Goal: Information Seeking & Learning: Find specific fact

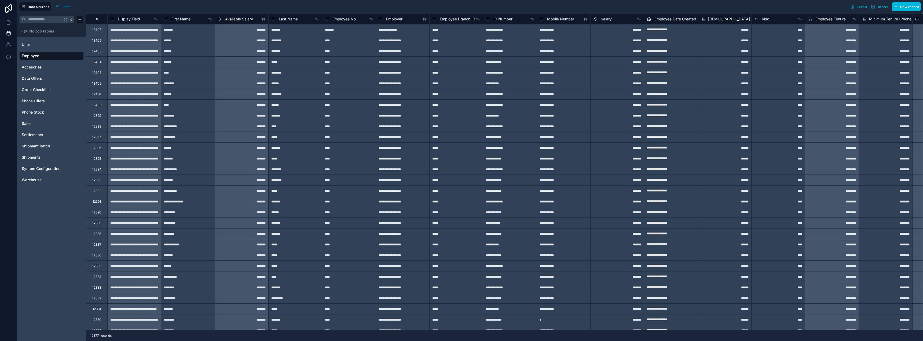
click at [37, 111] on span "Phone Stock" at bounding box center [33, 111] width 22 height 5
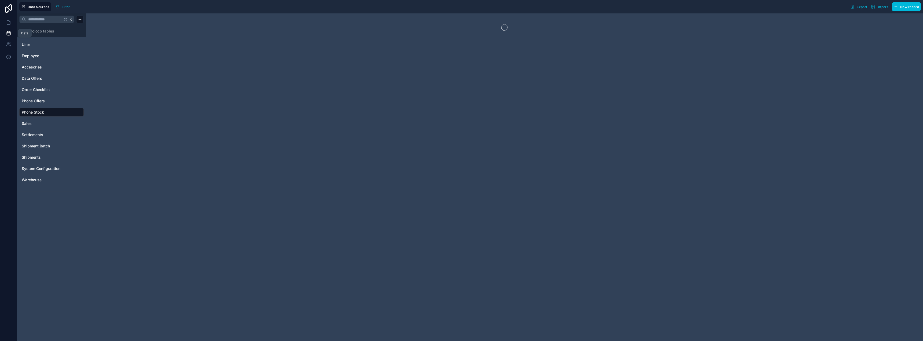
click at [9, 34] on icon at bounding box center [8, 33] width 5 height 5
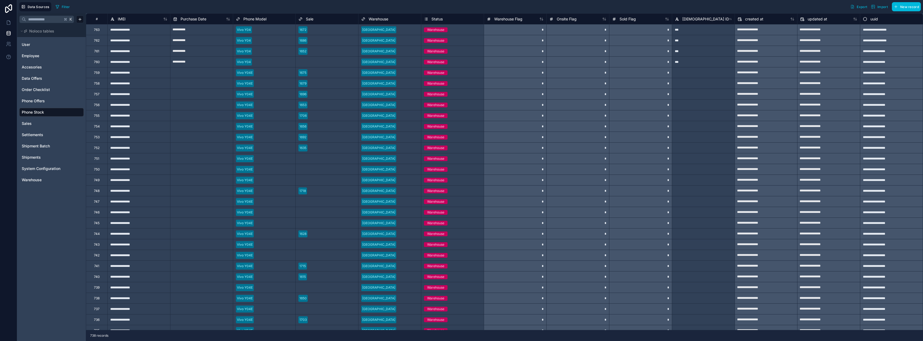
click at [863, 10] on button "Export" at bounding box center [858, 6] width 21 height 9
click at [755, 6] on div "Filter Export Import New record" at bounding box center [486, 6] width 867 height 9
click at [876, 7] on span "Import" at bounding box center [879, 7] width 17 height 4
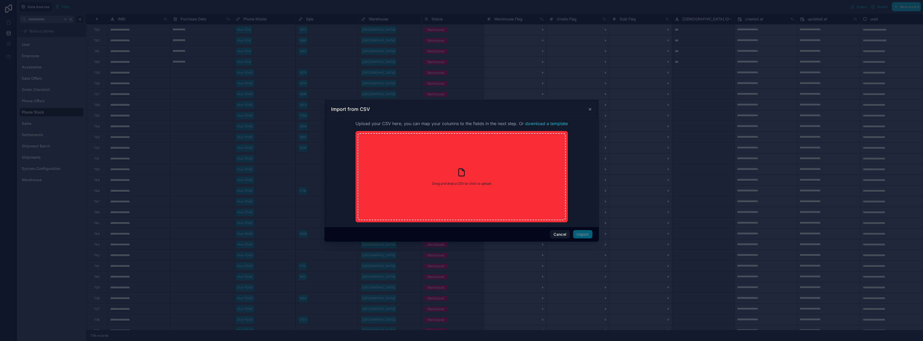
click at [591, 109] on icon at bounding box center [590, 109] width 4 height 4
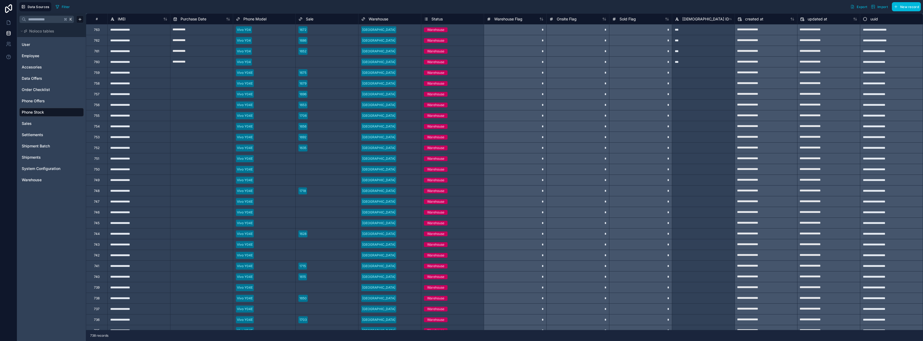
click at [883, 7] on span "Import" at bounding box center [882, 7] width 10 height 4
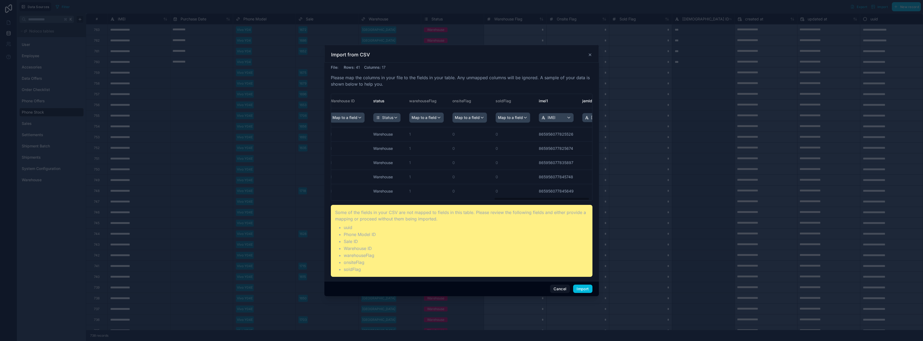
scroll to position [0, 452]
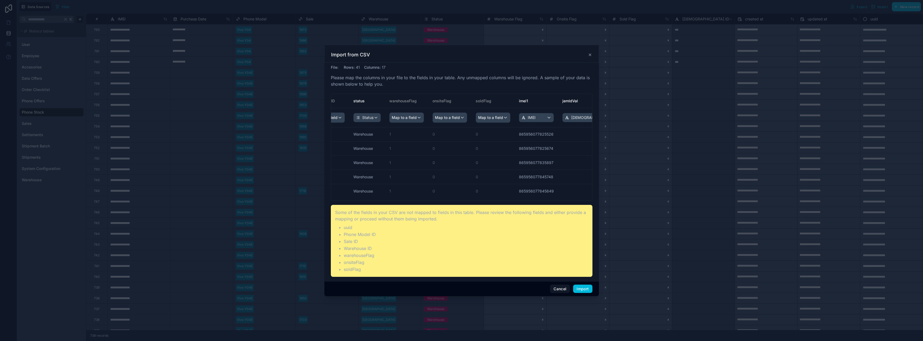
click at [581, 288] on button "Import" at bounding box center [582, 288] width 19 height 9
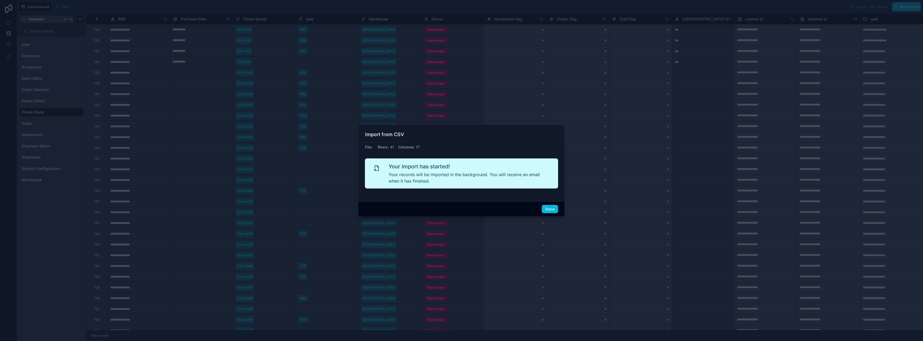
click at [553, 208] on button "Done" at bounding box center [550, 209] width 16 height 9
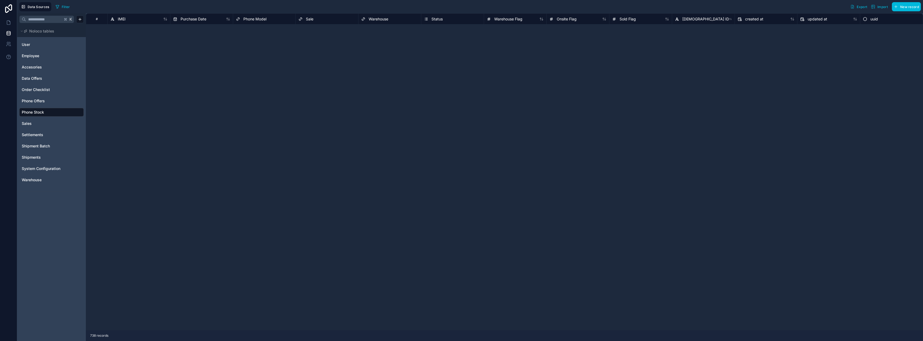
scroll to position [0, 0]
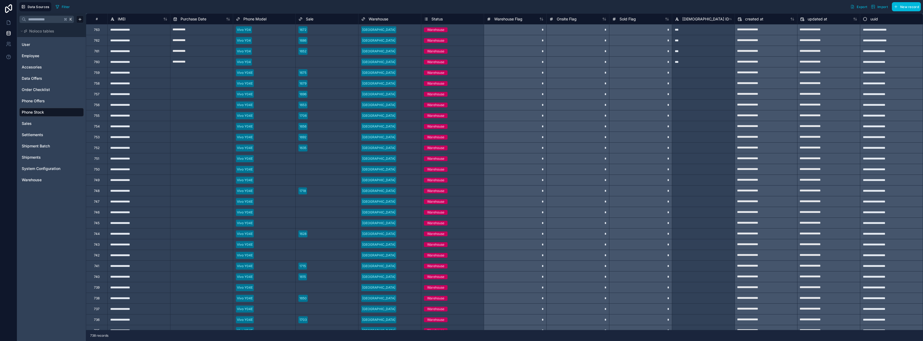
click at [63, 4] on button "Filter" at bounding box center [62, 7] width 19 height 8
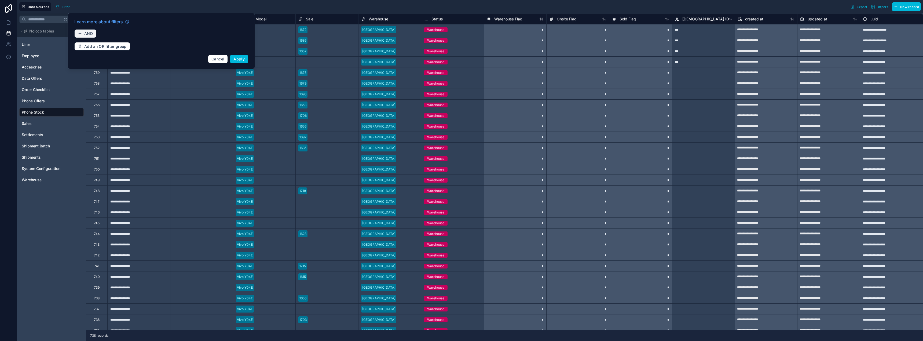
click at [92, 34] on span "AND" at bounding box center [88, 33] width 9 height 5
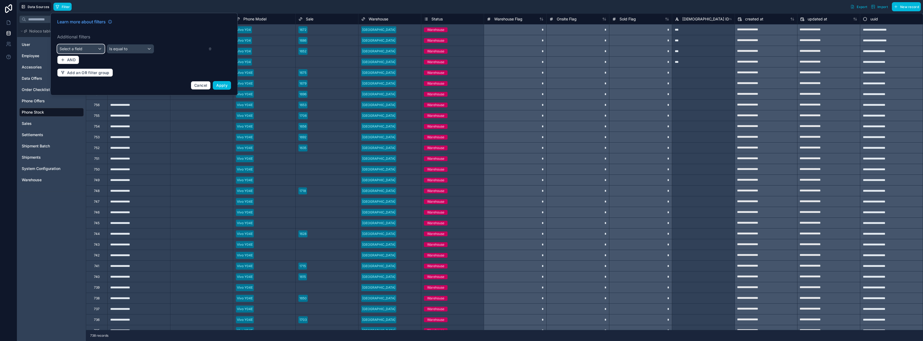
click at [90, 47] on div "Select a field" at bounding box center [80, 49] width 47 height 9
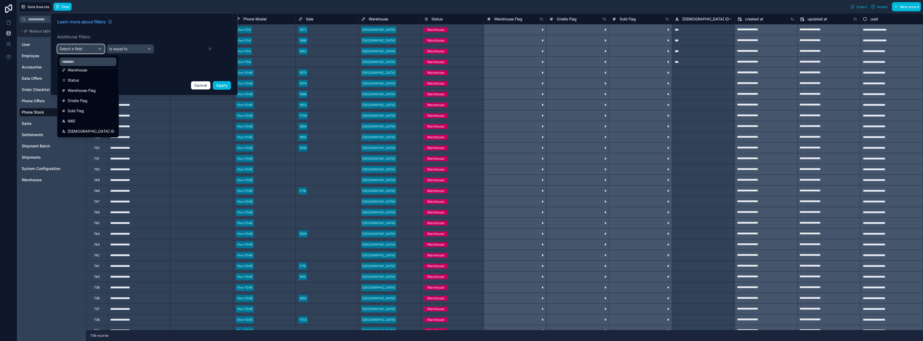
scroll to position [79, 0]
click at [79, 121] on div "IMEI" at bounding box center [88, 121] width 53 height 6
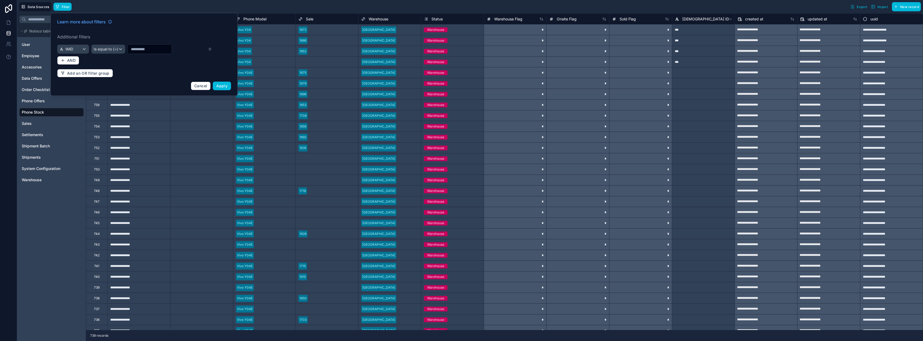
click at [134, 49] on input "text" at bounding box center [150, 49] width 44 height 8
click at [139, 47] on input "text" at bounding box center [150, 49] width 44 height 8
type input "*"
paste input "**********"
type input "**********"
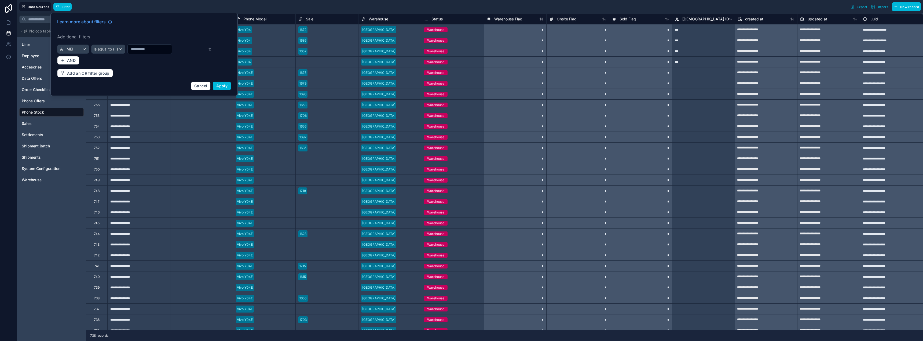
click at [156, 50] on input "text" at bounding box center [150, 49] width 44 height 8
paste input "**********"
type input "**********"
click at [225, 86] on span "Apply" at bounding box center [221, 85] width 11 height 5
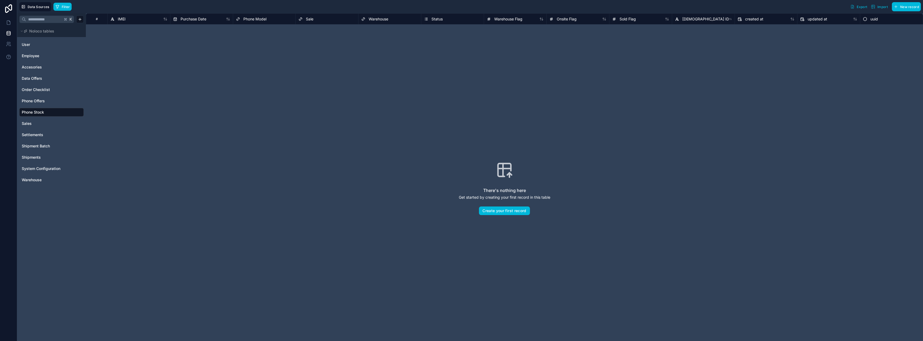
click at [59, 9] on button "Filter" at bounding box center [62, 7] width 19 height 8
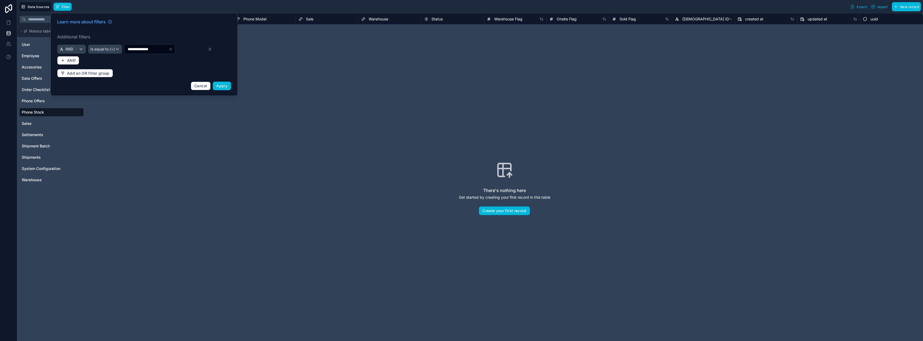
click at [164, 49] on input "**********" at bounding box center [146, 49] width 44 height 8
click at [71, 49] on span "IMEI" at bounding box center [69, 48] width 8 height 5
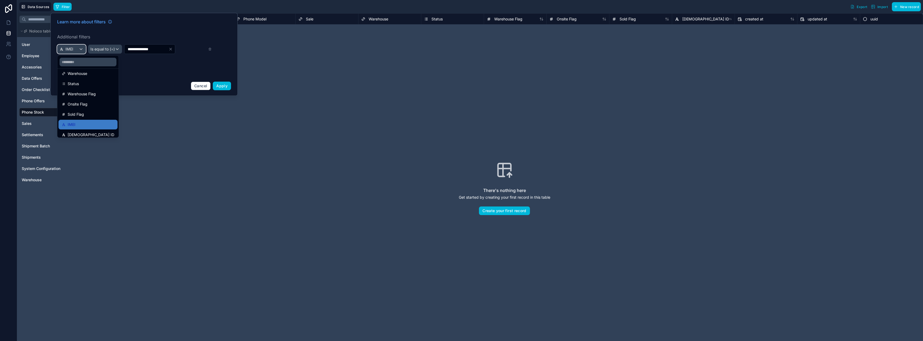
scroll to position [79, 0]
click at [158, 70] on div at bounding box center [143, 54] width 187 height 83
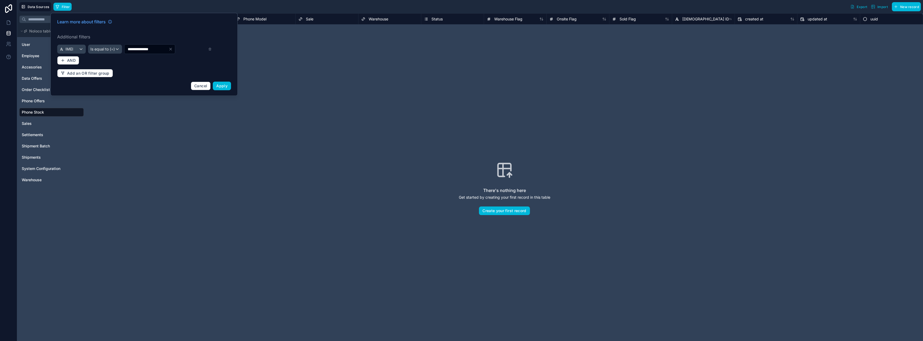
click at [173, 51] on icon "Clear" at bounding box center [170, 49] width 4 height 4
click at [138, 50] on input "text" at bounding box center [150, 49] width 44 height 8
paste input "**********"
type input "**********"
click at [220, 85] on span "Apply" at bounding box center [221, 85] width 11 height 5
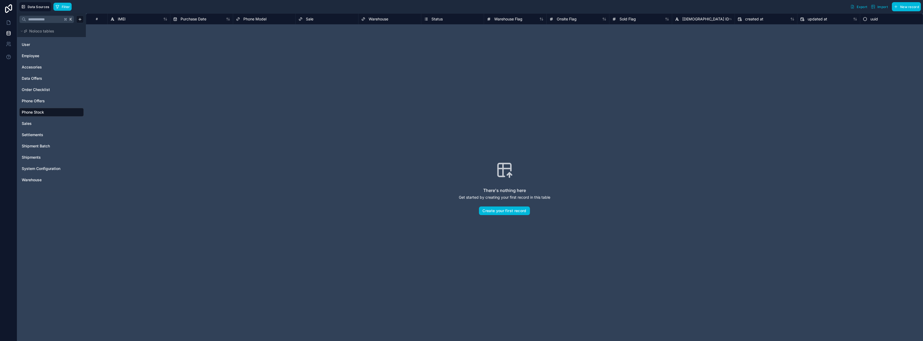
click at [62, 6] on span "Filter" at bounding box center [66, 7] width 8 height 4
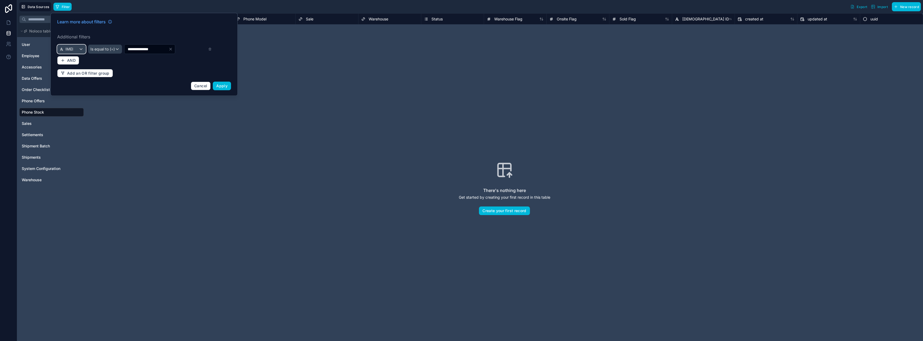
click at [75, 51] on div "IMEI" at bounding box center [71, 49] width 28 height 9
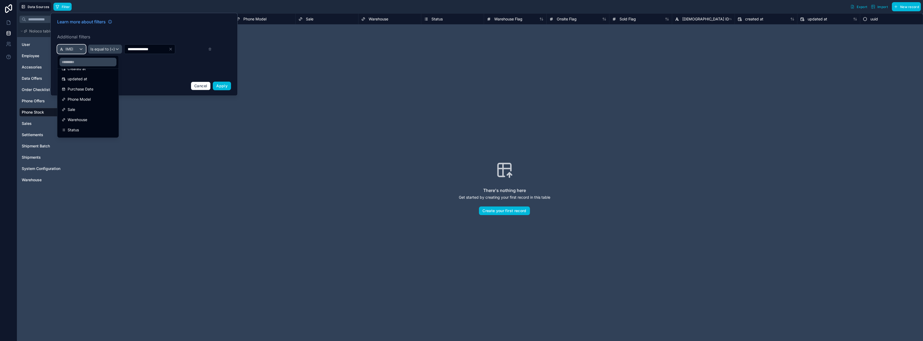
scroll to position [36, 0]
click at [85, 94] on span "Phone Model" at bounding box center [79, 93] width 23 height 6
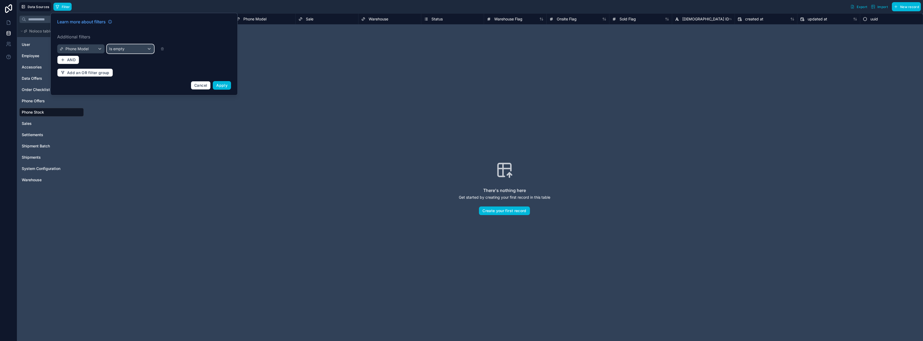
click at [149, 47] on div "Is empty" at bounding box center [130, 49] width 47 height 9
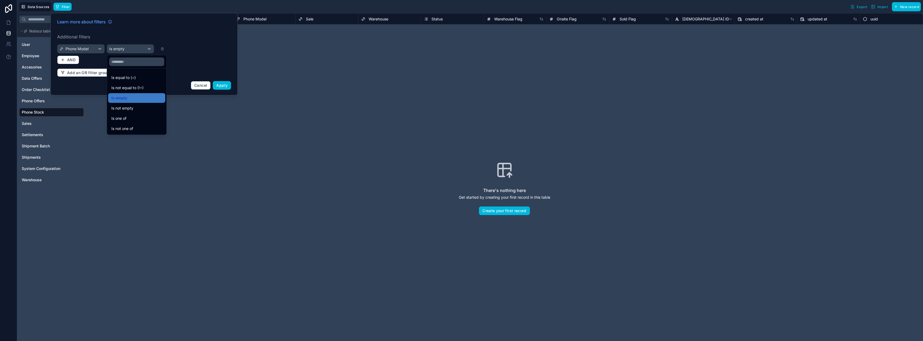
click at [134, 74] on span "Is equal to (=)" at bounding box center [123, 77] width 24 height 6
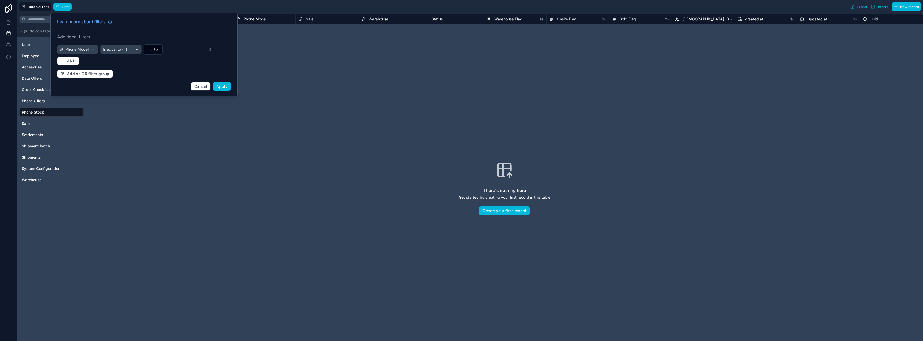
click at [153, 54] on button "..." at bounding box center [153, 49] width 19 height 10
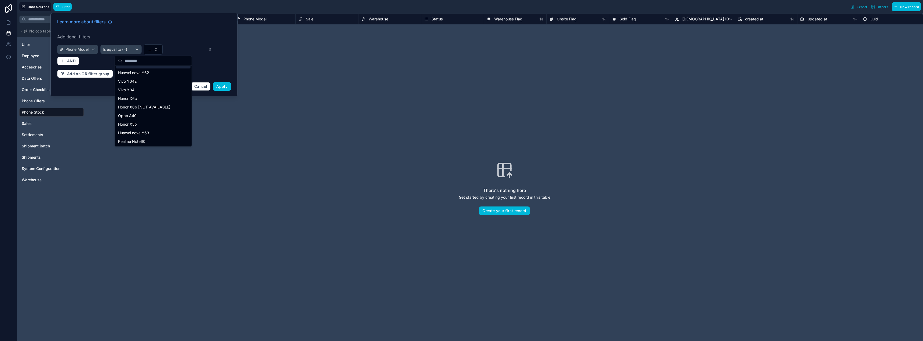
scroll to position [12, 0]
click at [137, 85] on div "Vivo Y04" at bounding box center [153, 85] width 75 height 9
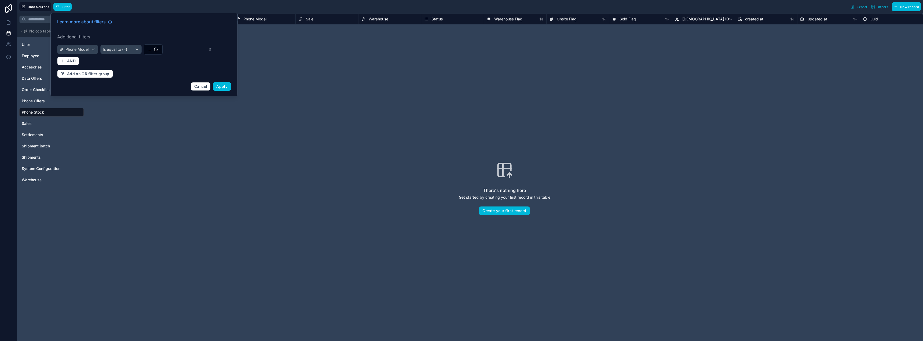
click at [218, 85] on span "Apply" at bounding box center [221, 86] width 11 height 5
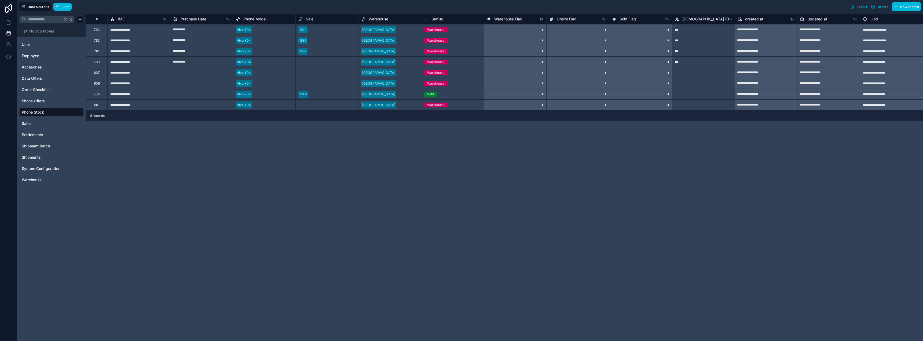
click at [877, 10] on button "Import" at bounding box center [879, 6] width 21 height 9
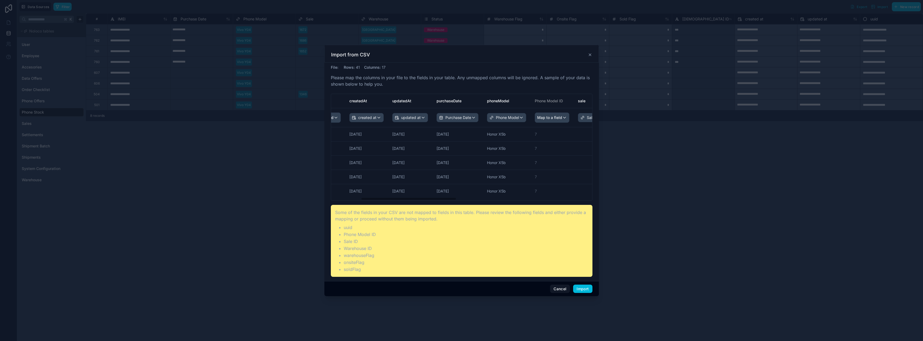
scroll to position [0, 106]
click at [583, 287] on button "Import" at bounding box center [582, 288] width 19 height 9
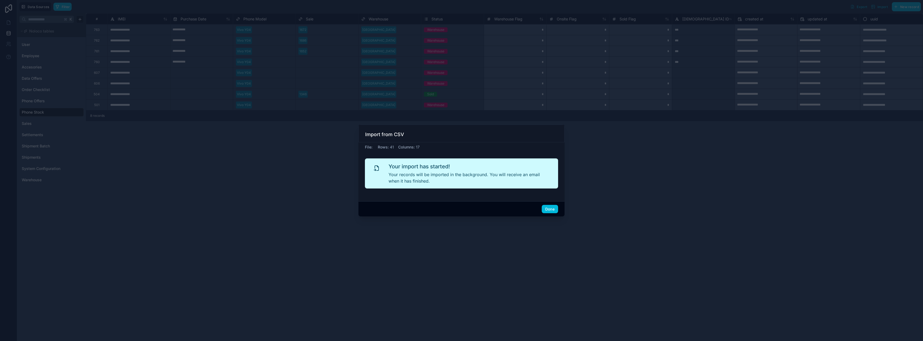
click at [553, 212] on button "Done" at bounding box center [550, 209] width 16 height 9
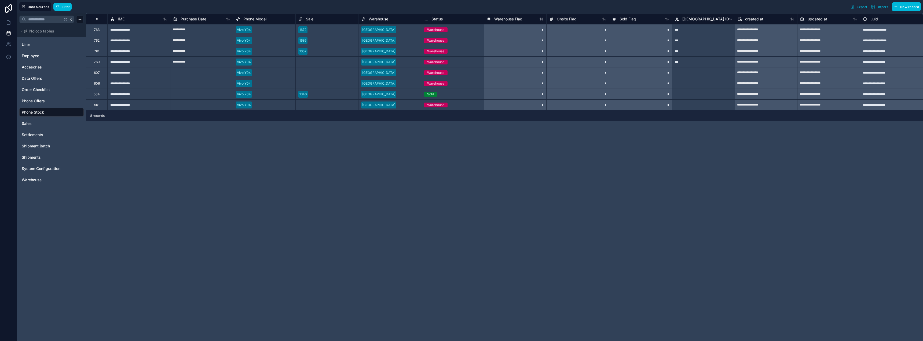
click at [57, 9] on button "Filter" at bounding box center [62, 7] width 19 height 8
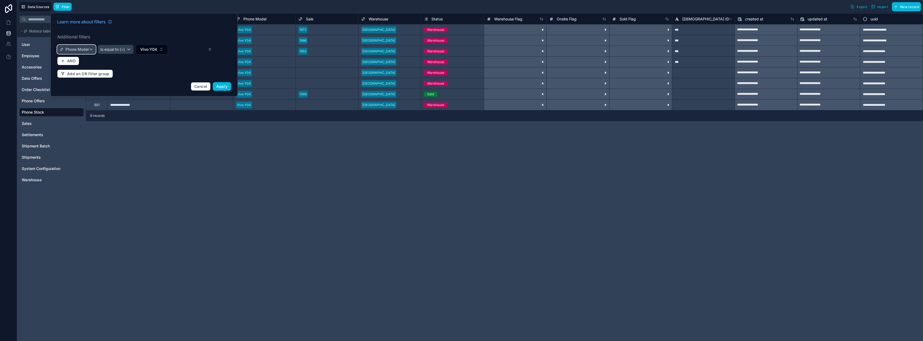
click at [74, 49] on span "Phone Model" at bounding box center [76, 49] width 23 height 5
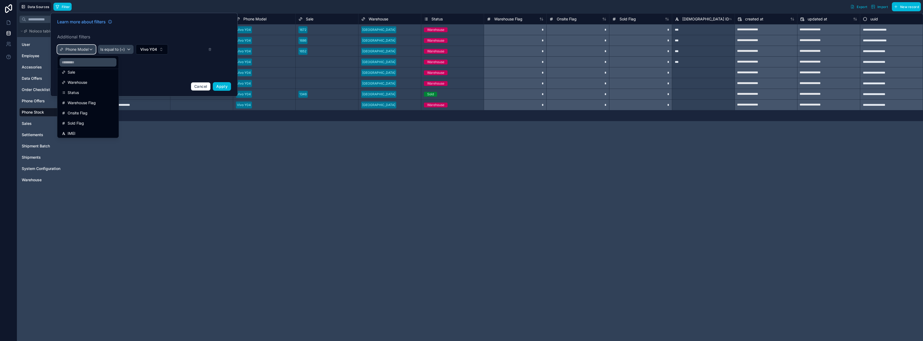
scroll to position [79, 0]
click at [78, 119] on div "IMEI" at bounding box center [88, 121] width 53 height 6
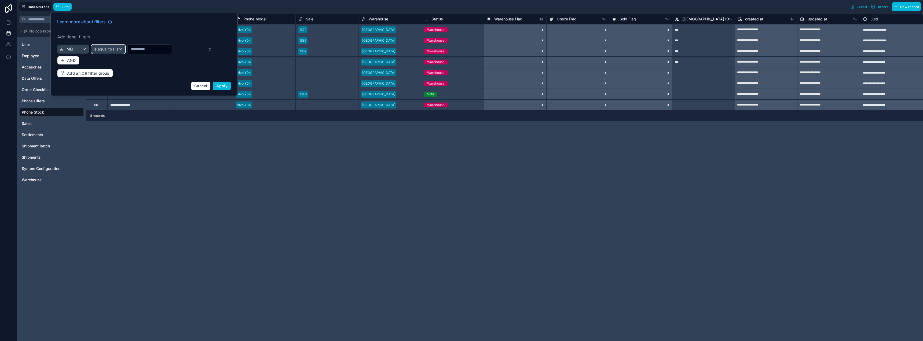
click at [109, 50] on span "Is equal to (=)" at bounding box center [106, 48] width 24 height 5
click at [111, 98] on div "Contains" at bounding box center [112, 98] width 40 height 6
click at [135, 49] on input "text" at bounding box center [149, 49] width 44 height 8
paste input "**********"
type input "**********"
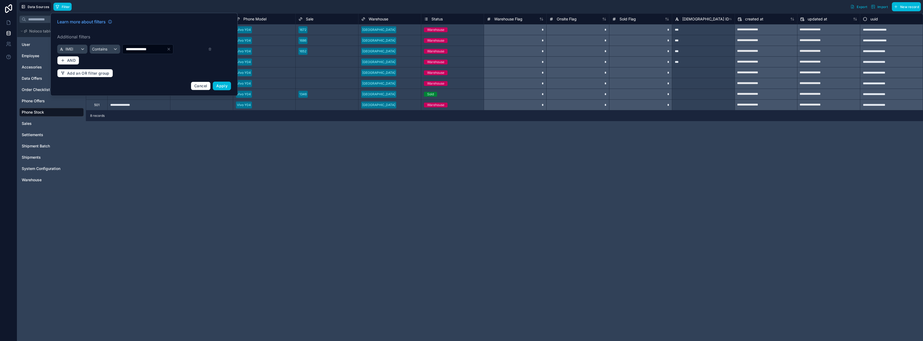
click at [220, 83] on button "Apply" at bounding box center [222, 86] width 18 height 9
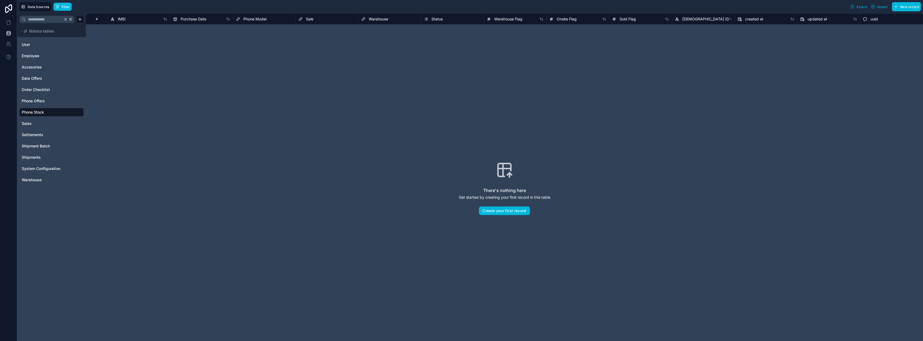
click at [882, 5] on span "Import" at bounding box center [882, 7] width 10 height 4
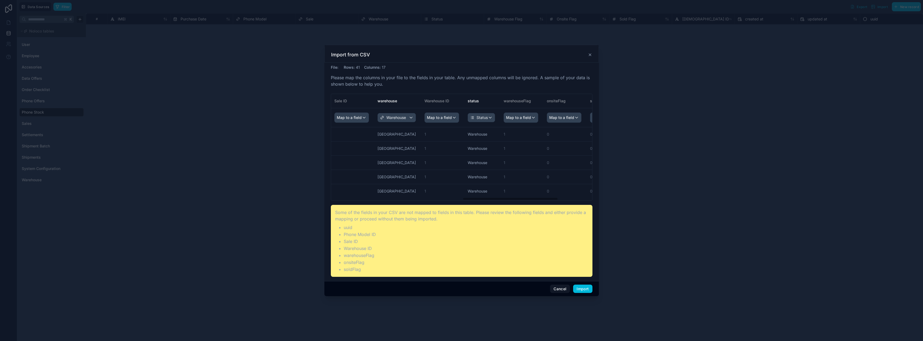
scroll to position [0, 388]
click at [579, 288] on button "Import" at bounding box center [582, 288] width 19 height 9
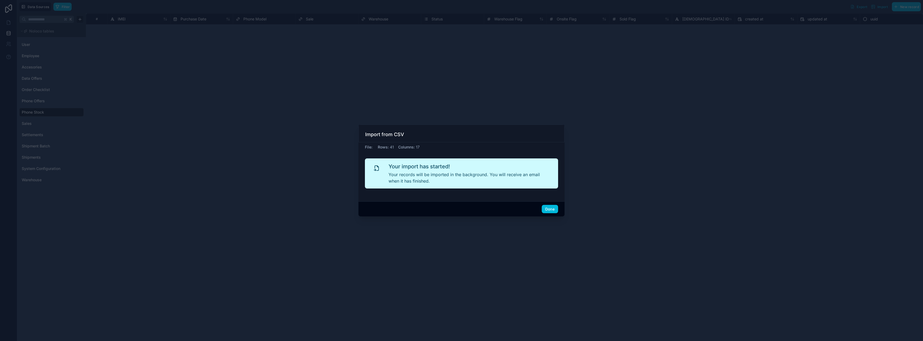
click at [551, 209] on button "Done" at bounding box center [550, 209] width 16 height 9
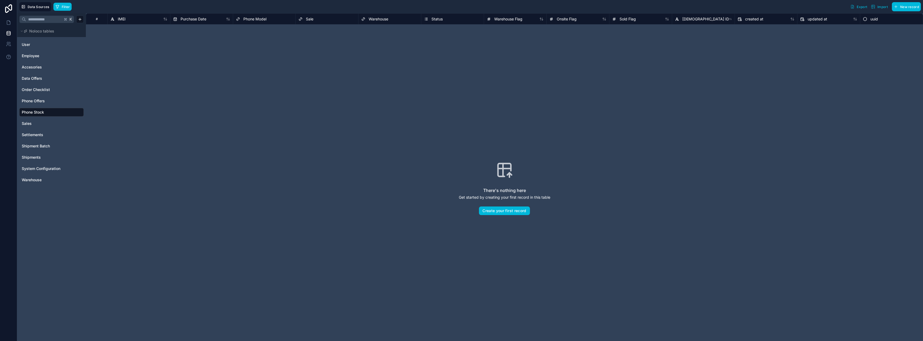
click at [66, 8] on span "Filter" at bounding box center [66, 7] width 8 height 4
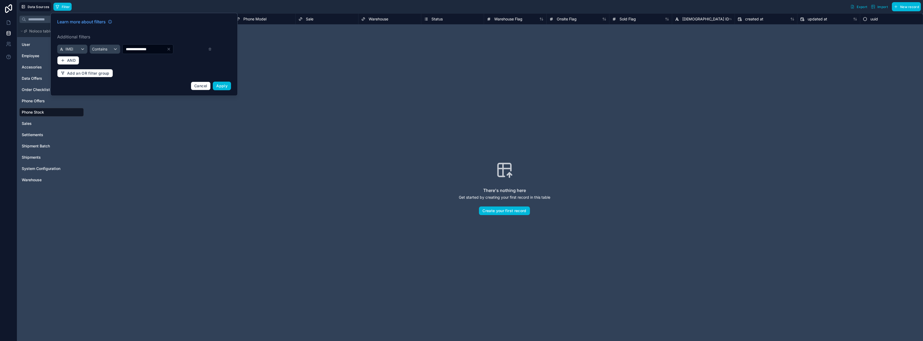
click at [170, 50] on icon "Clear" at bounding box center [169, 49] width 4 height 4
click at [80, 50] on div "IMEI" at bounding box center [73, 49] width 32 height 9
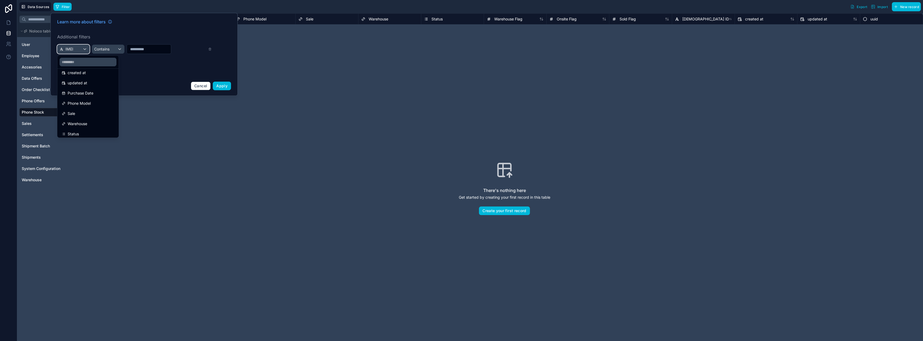
scroll to position [26, 0]
click at [83, 107] on div "Phone Model" at bounding box center [87, 103] width 59 height 10
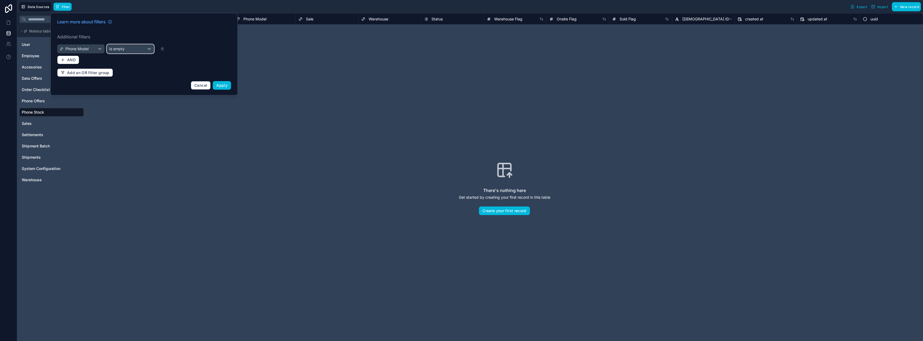
click at [136, 47] on div "Is empty" at bounding box center [130, 49] width 47 height 9
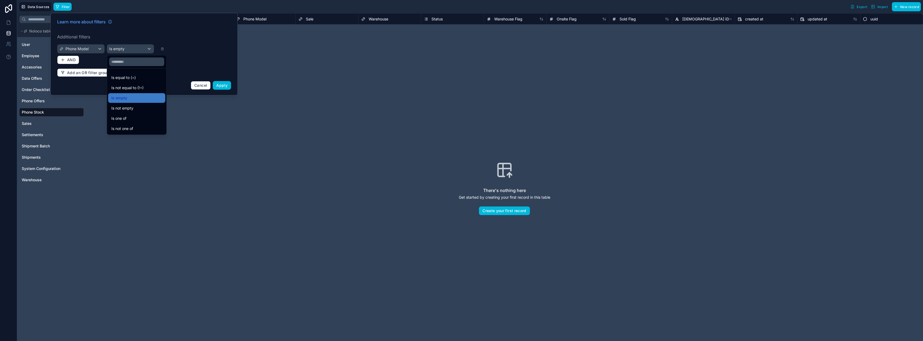
click at [135, 76] on span "Is equal to (=)" at bounding box center [123, 77] width 24 height 6
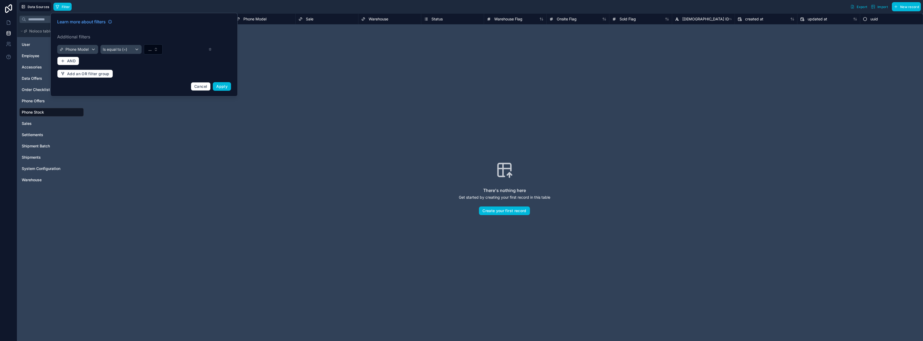
click at [152, 47] on button "..." at bounding box center [153, 49] width 19 height 10
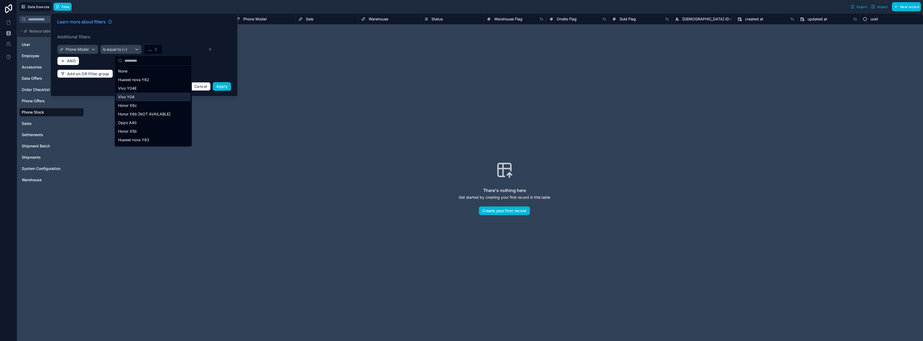
click at [146, 98] on div "Vivo Y04" at bounding box center [153, 97] width 75 height 9
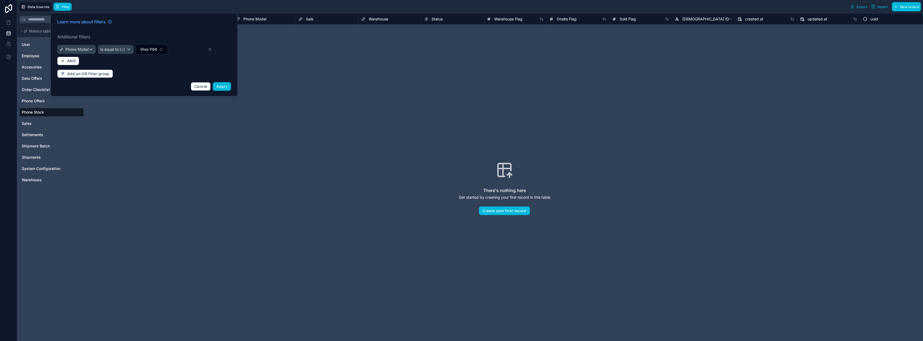
click at [222, 85] on span "Apply" at bounding box center [221, 86] width 11 height 5
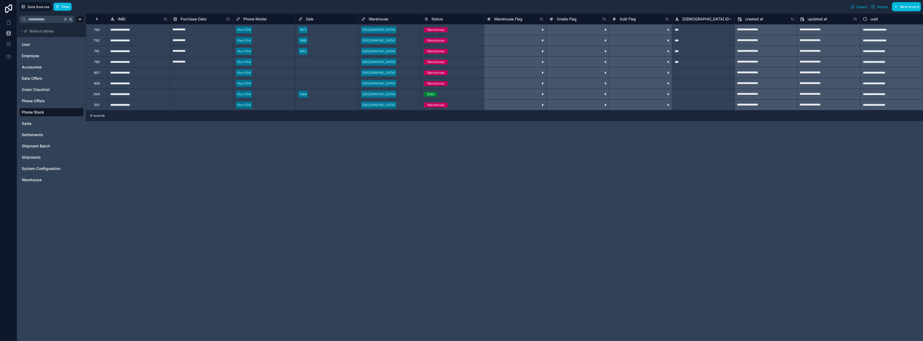
click at [61, 7] on button "Filter" at bounding box center [62, 7] width 19 height 8
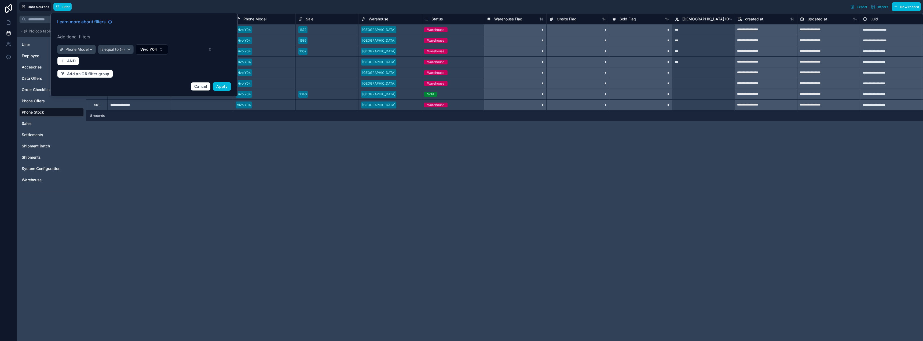
click at [210, 49] on icon at bounding box center [210, 49] width 0 height 1
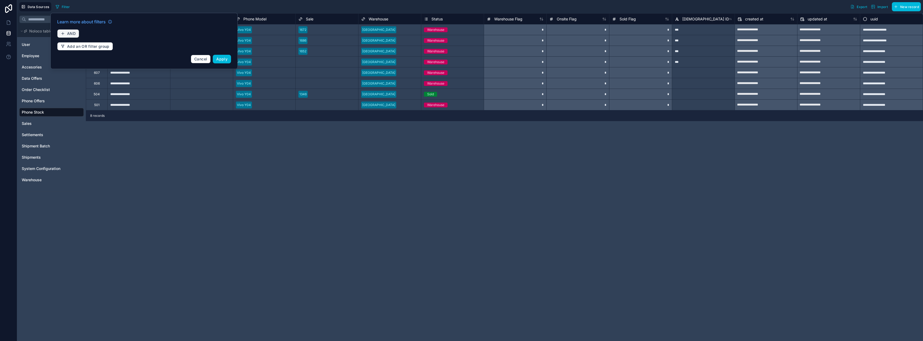
click at [70, 35] on span "AND" at bounding box center [71, 33] width 9 height 5
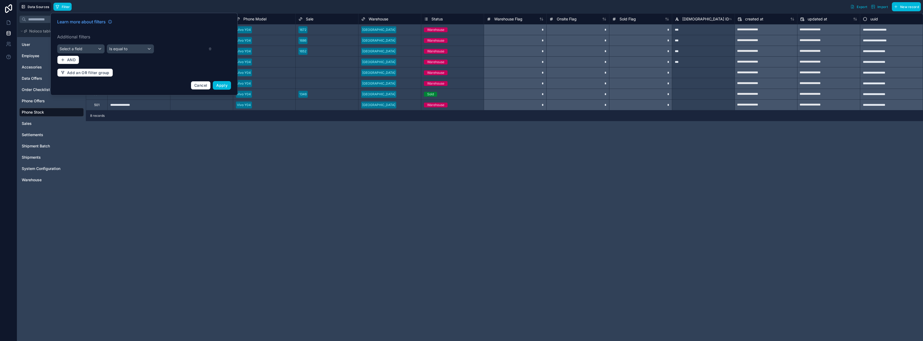
click at [86, 55] on div "Learn more about filters Additional filters Select a field Is equal to AND Add …" at bounding box center [144, 54] width 180 height 78
click at [88, 51] on div "Select a field" at bounding box center [80, 49] width 47 height 9
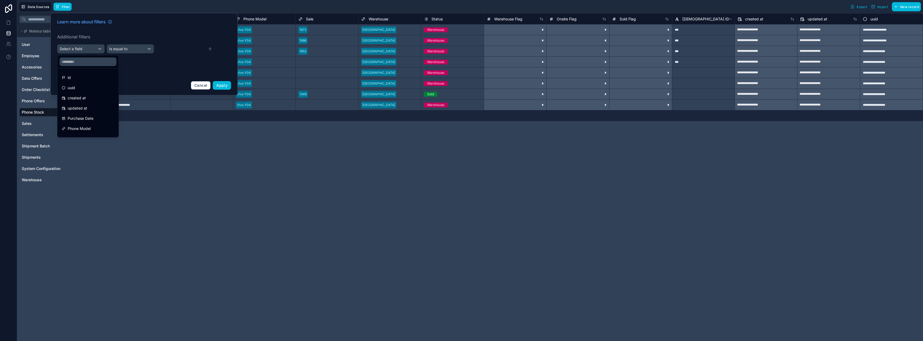
click at [86, 78] on div "id" at bounding box center [88, 77] width 53 height 6
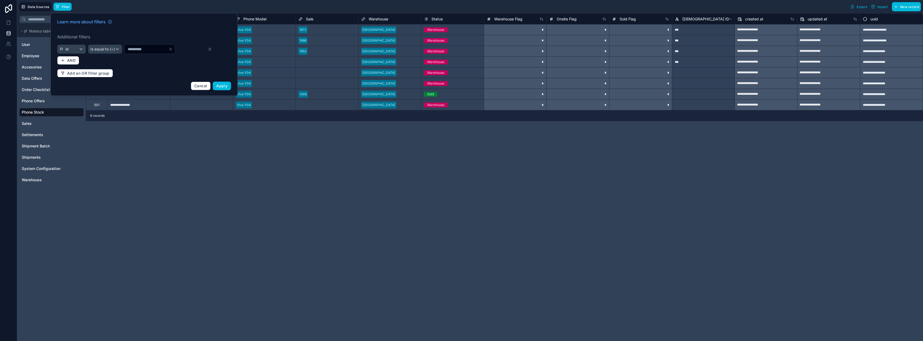
click at [134, 49] on input "*" at bounding box center [146, 49] width 44 height 8
type input "***"
click at [223, 86] on span "Apply" at bounding box center [221, 85] width 11 height 5
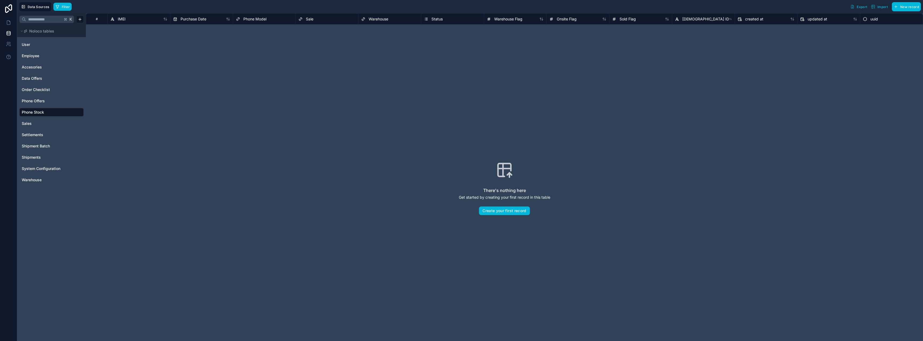
click at [135, 10] on div "Filter Export Import New record" at bounding box center [486, 6] width 867 height 9
click at [125, 7] on div "Filter Export Import New record" at bounding box center [486, 6] width 867 height 9
click at [104, 8] on div "Filter Export Import New record" at bounding box center [486, 6] width 867 height 9
click at [46, 122] on link "Sales" at bounding box center [51, 123] width 58 height 5
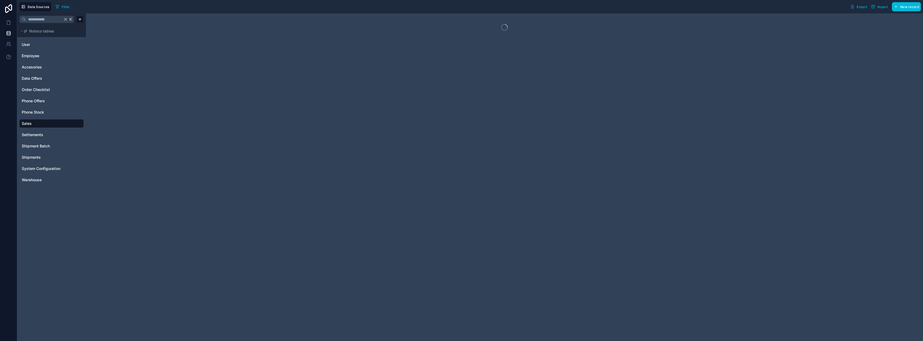
click at [41, 109] on span "Phone Stock" at bounding box center [33, 111] width 22 height 5
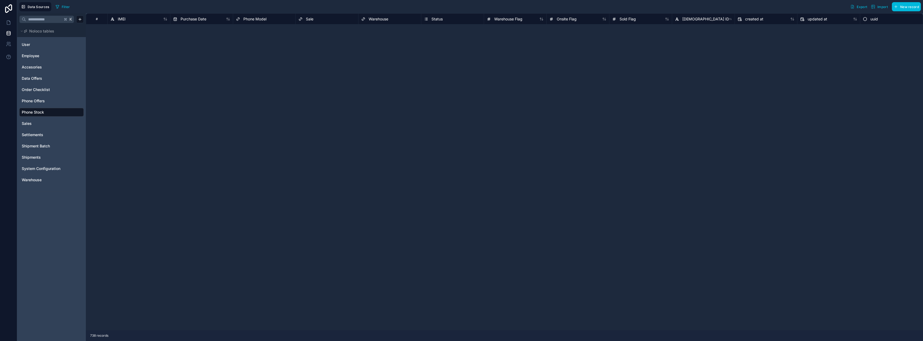
scroll to position [1304, 0]
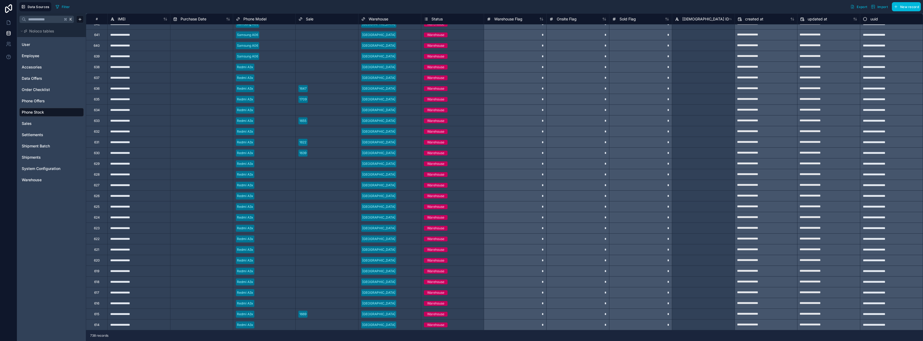
click at [101, 17] on div "#" at bounding box center [96, 19] width 13 height 4
click at [95, 20] on div "#" at bounding box center [96, 19] width 13 height 4
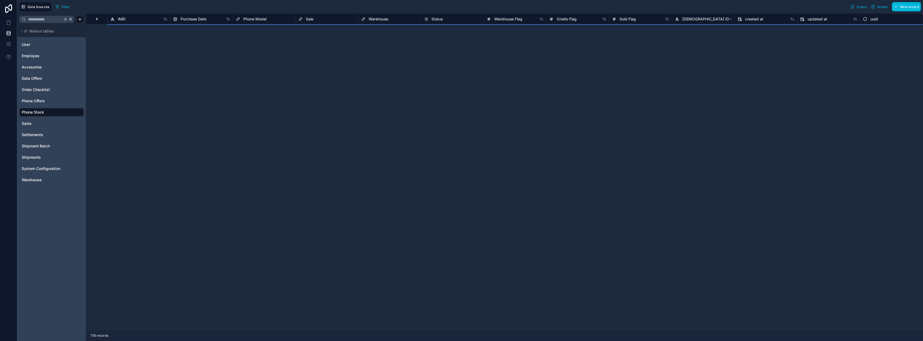
scroll to position [2914, 0]
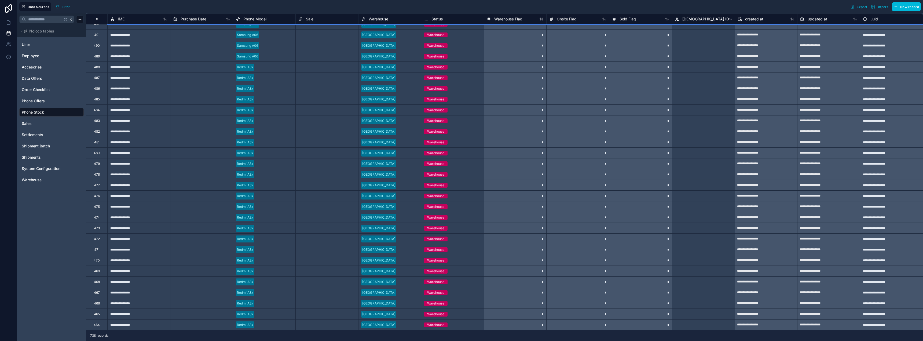
click at [857, 6] on span "Export" at bounding box center [862, 7] width 10 height 4
